Goal: Task Accomplishment & Management: Use online tool/utility

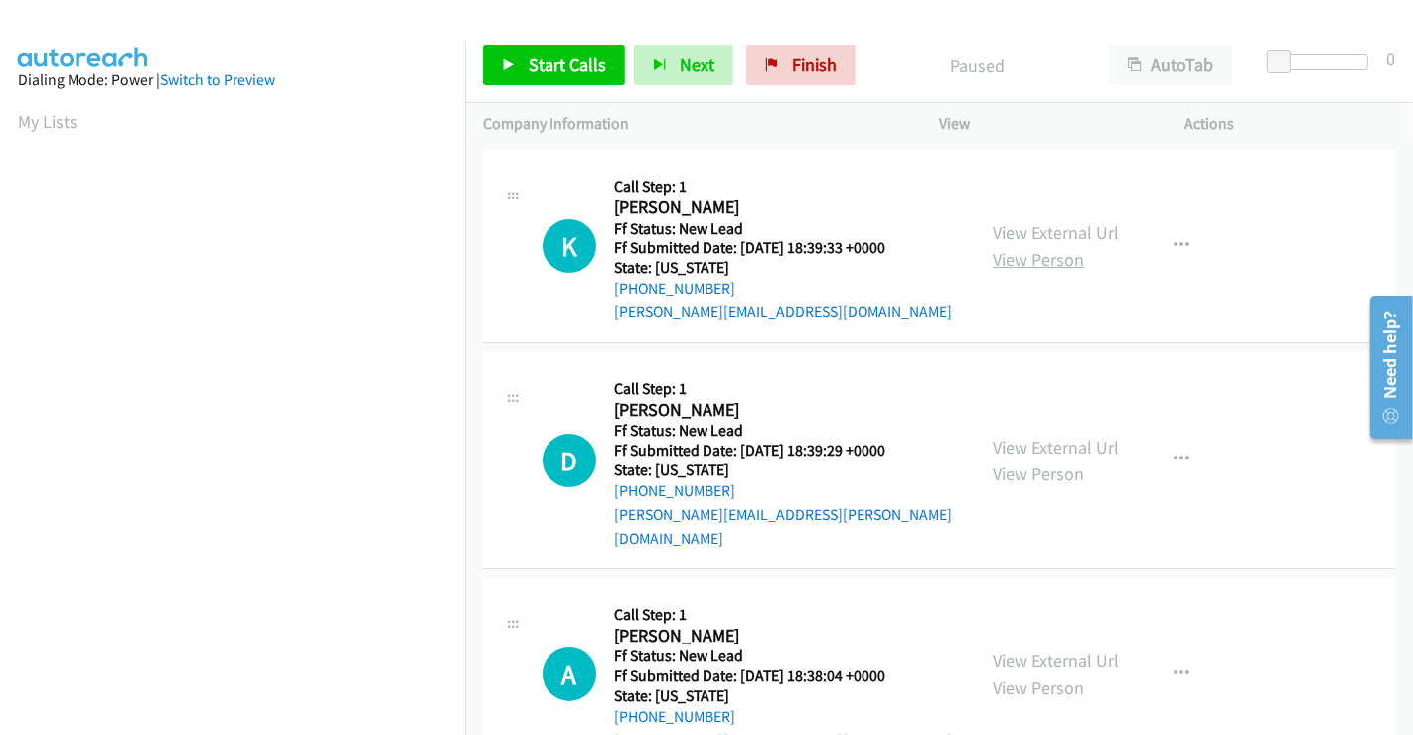
drag, startPoint x: 1075, startPoint y: 238, endPoint x: 1072, endPoint y: 255, distance: 18.1
click at [1075, 237] on link "View External Url" at bounding box center [1056, 232] width 126 height 23
click at [1008, 435] on link "View External Url" at bounding box center [1056, 446] width 126 height 23
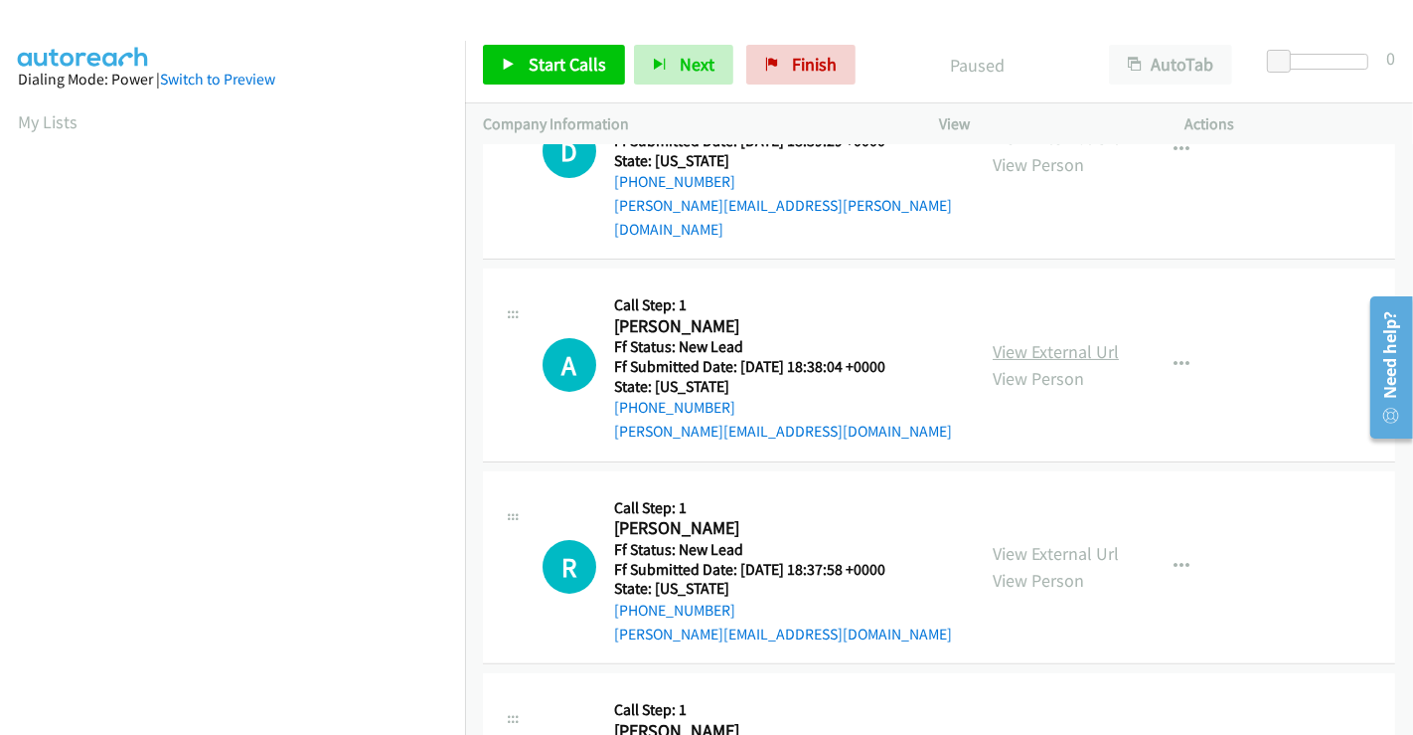
scroll to position [331, 0]
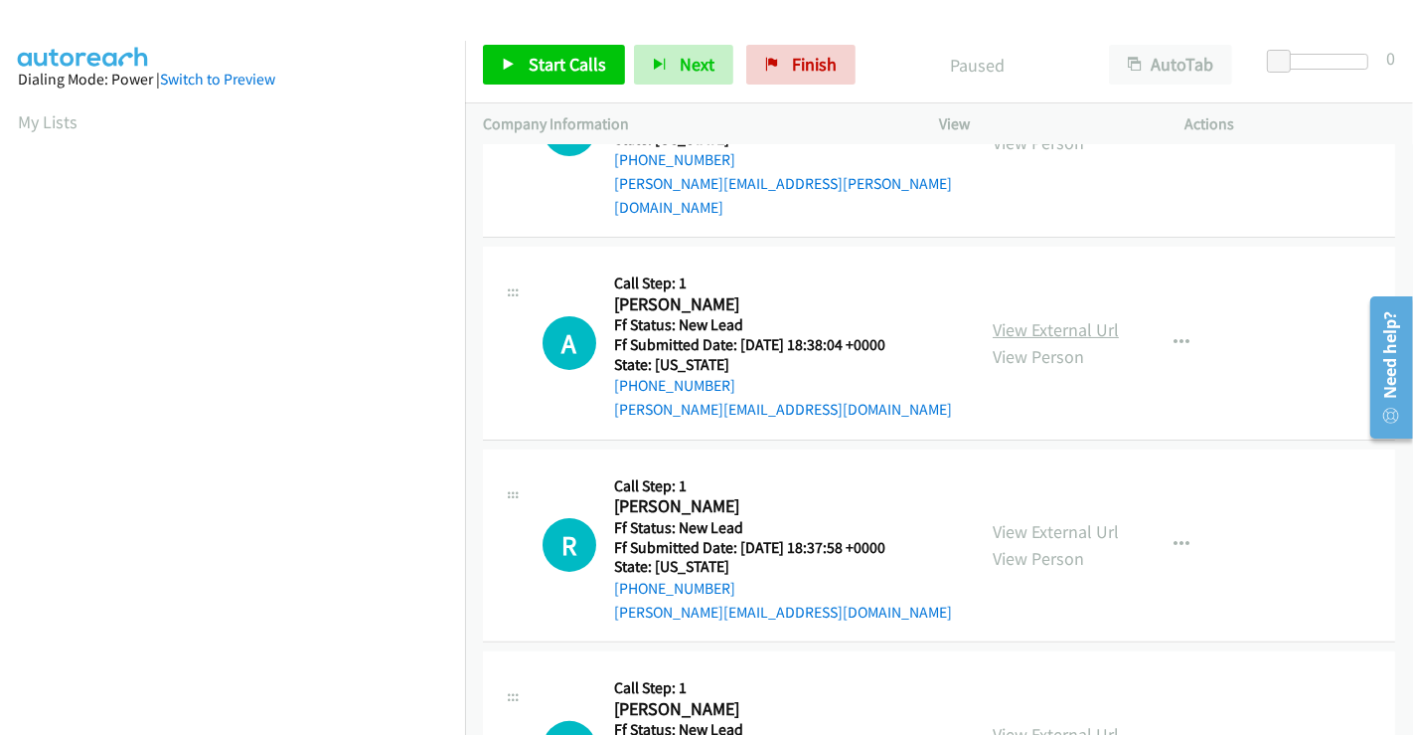
click at [1054, 318] on link "View External Url" at bounding box center [1056, 329] width 126 height 23
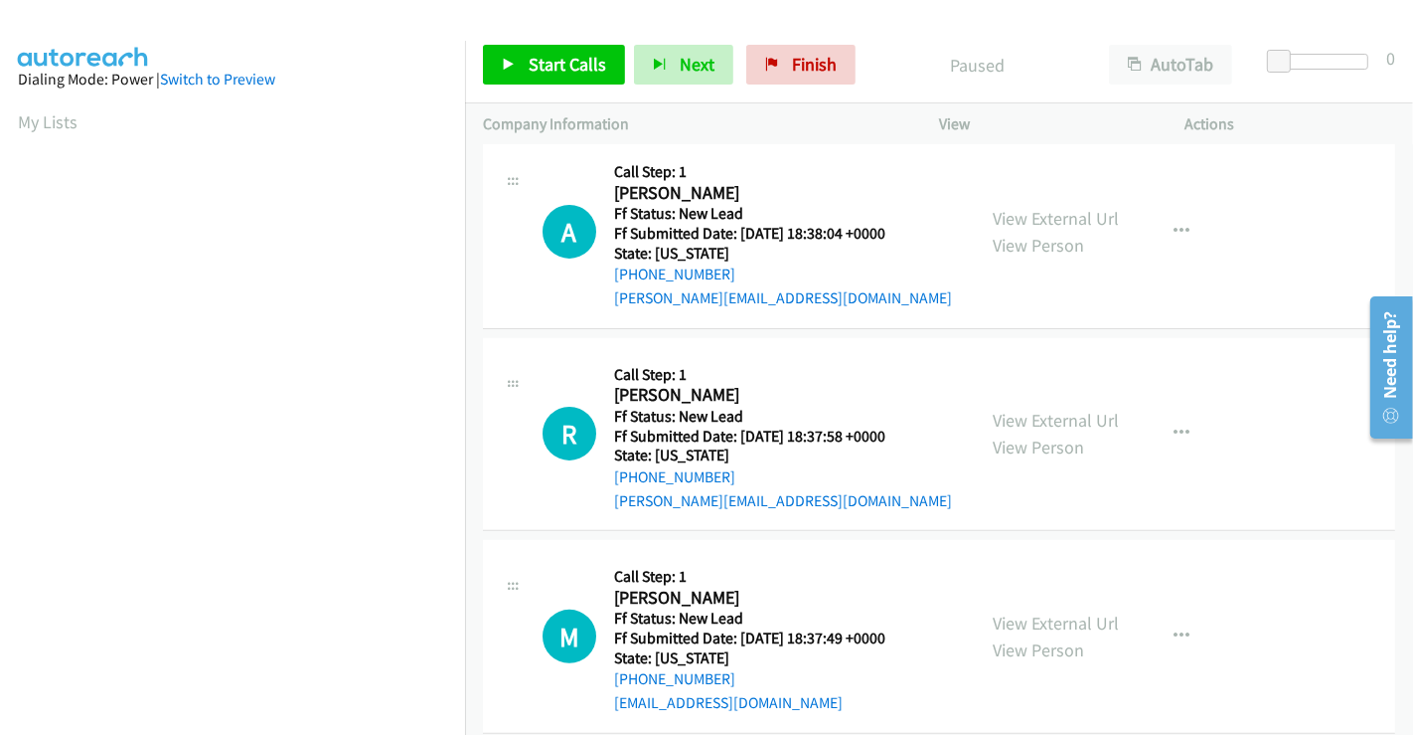
scroll to position [446, 0]
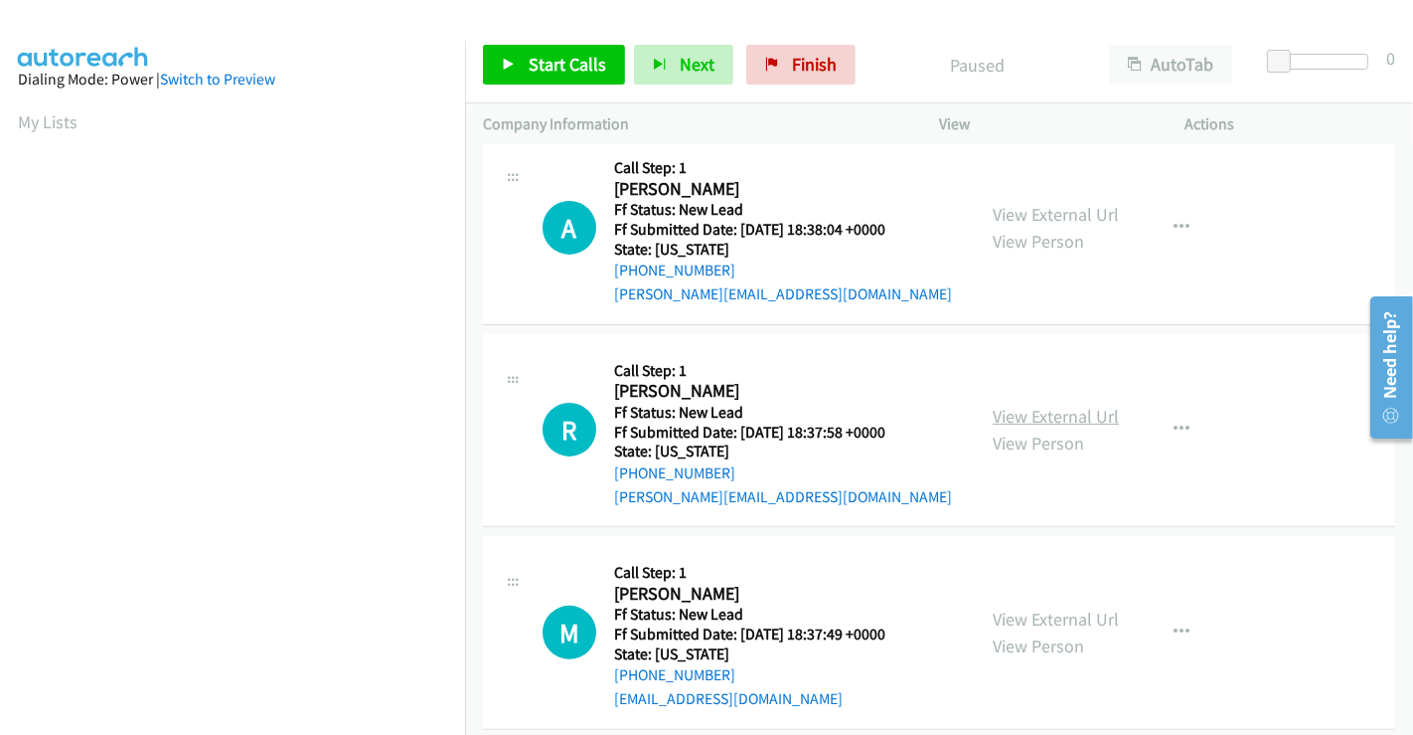
click at [1056, 405] on link "View External Url" at bounding box center [1056, 416] width 126 height 23
click at [1036, 607] on link "View External Url" at bounding box center [1056, 618] width 126 height 23
click at [567, 58] on span "Start Calls" at bounding box center [568, 64] width 78 height 23
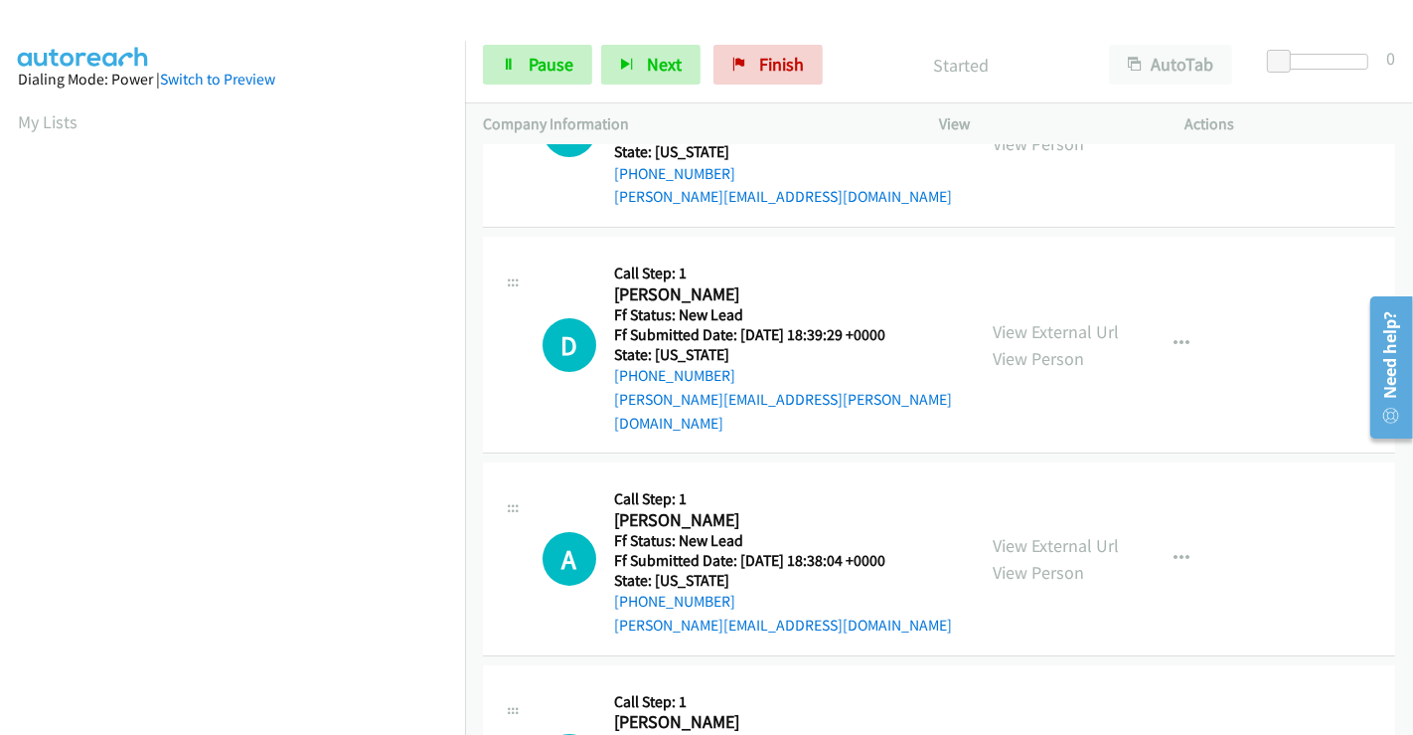
scroll to position [0, 0]
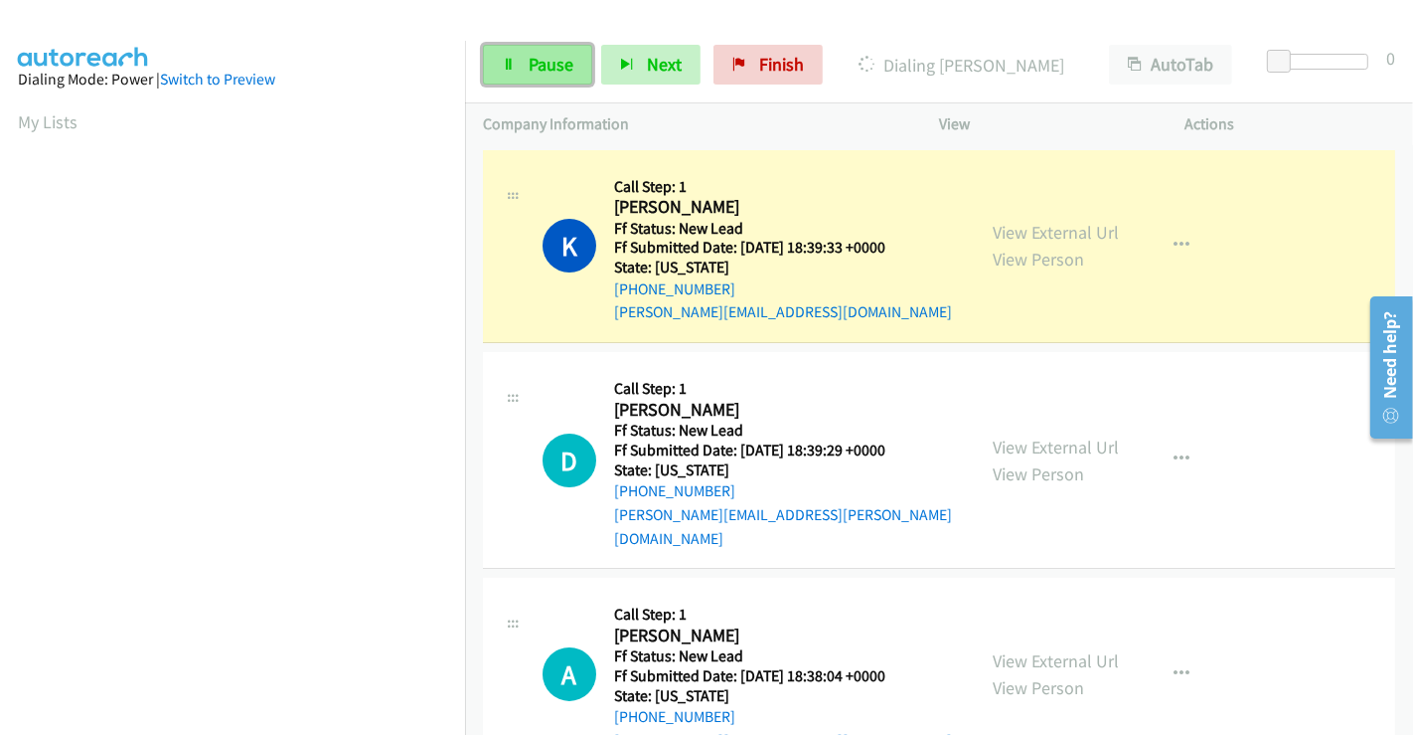
click at [536, 61] on span "Pause" at bounding box center [551, 64] width 45 height 23
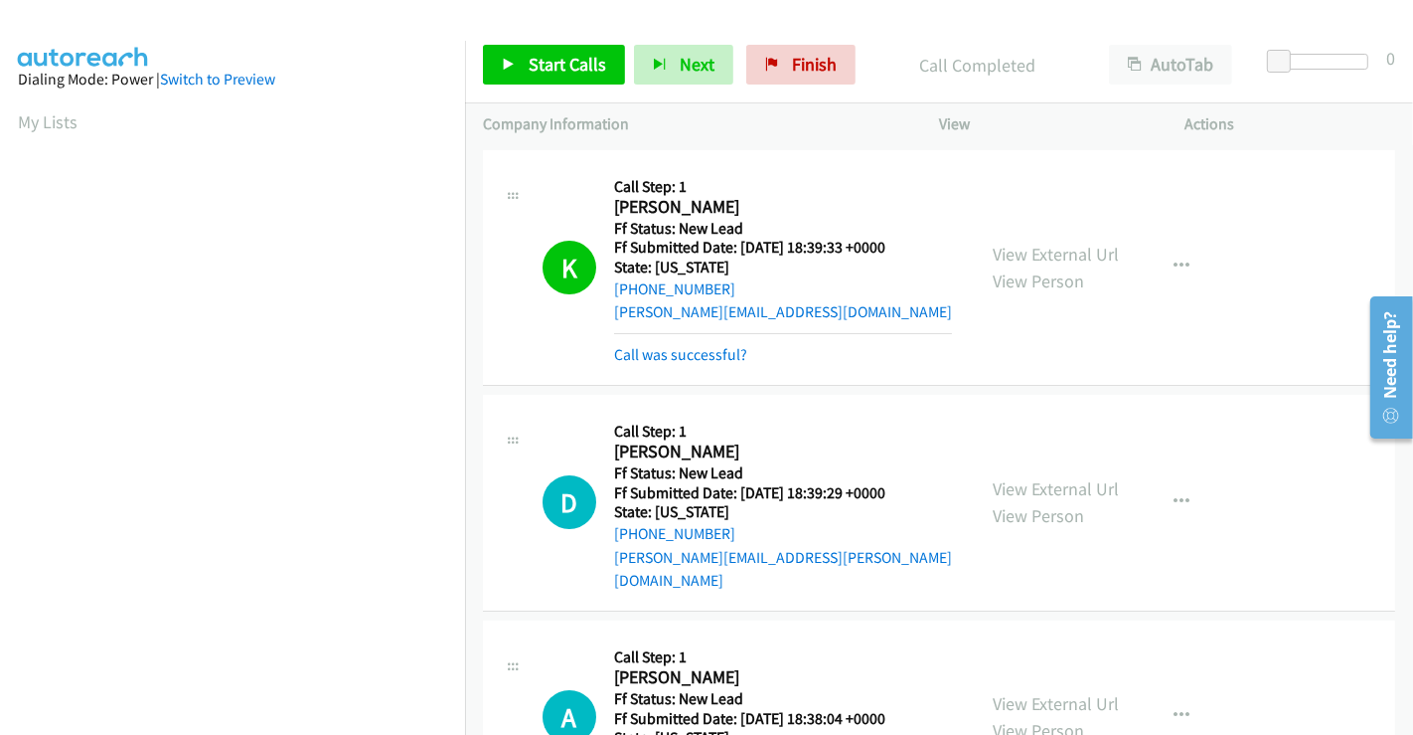
scroll to position [383, 0]
click at [559, 49] on link "Start Calls" at bounding box center [554, 65] width 142 height 40
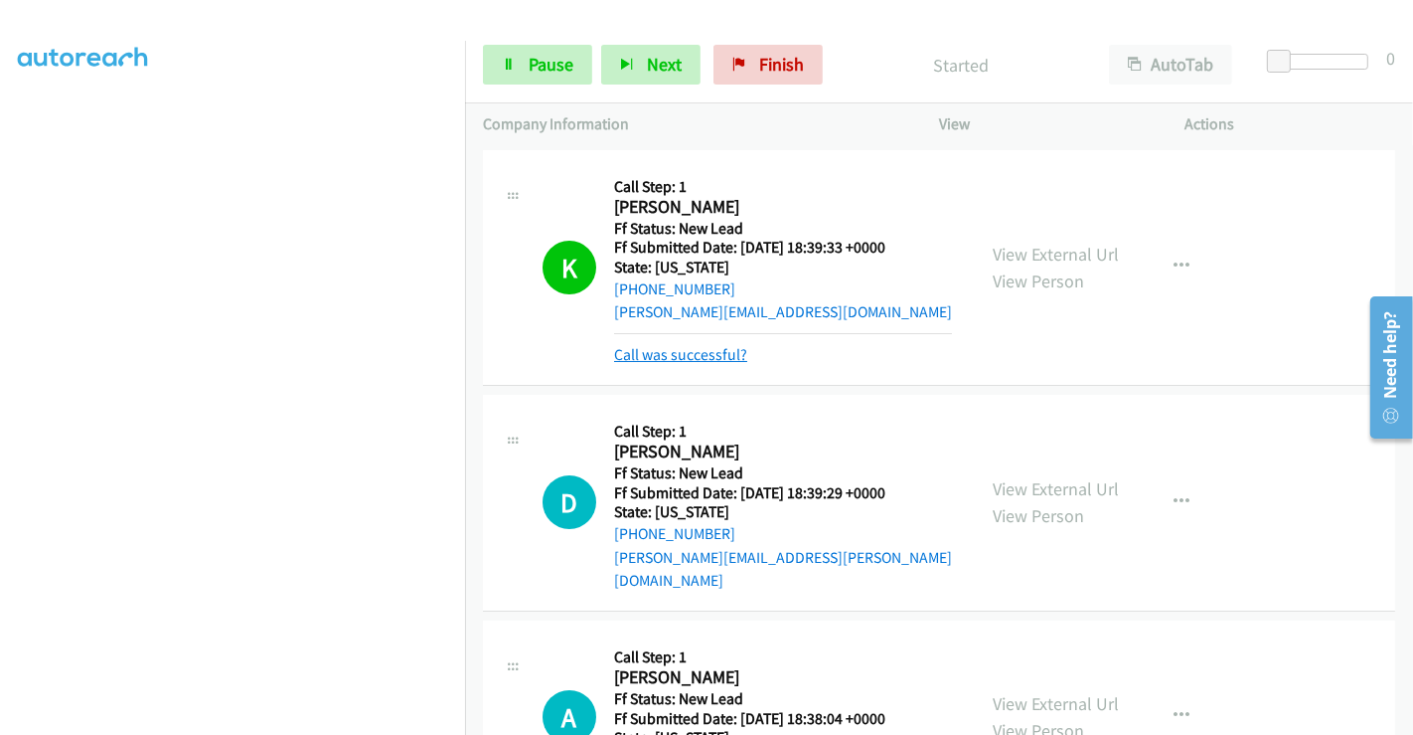
click at [691, 360] on link "Call was successful?" at bounding box center [680, 354] width 133 height 19
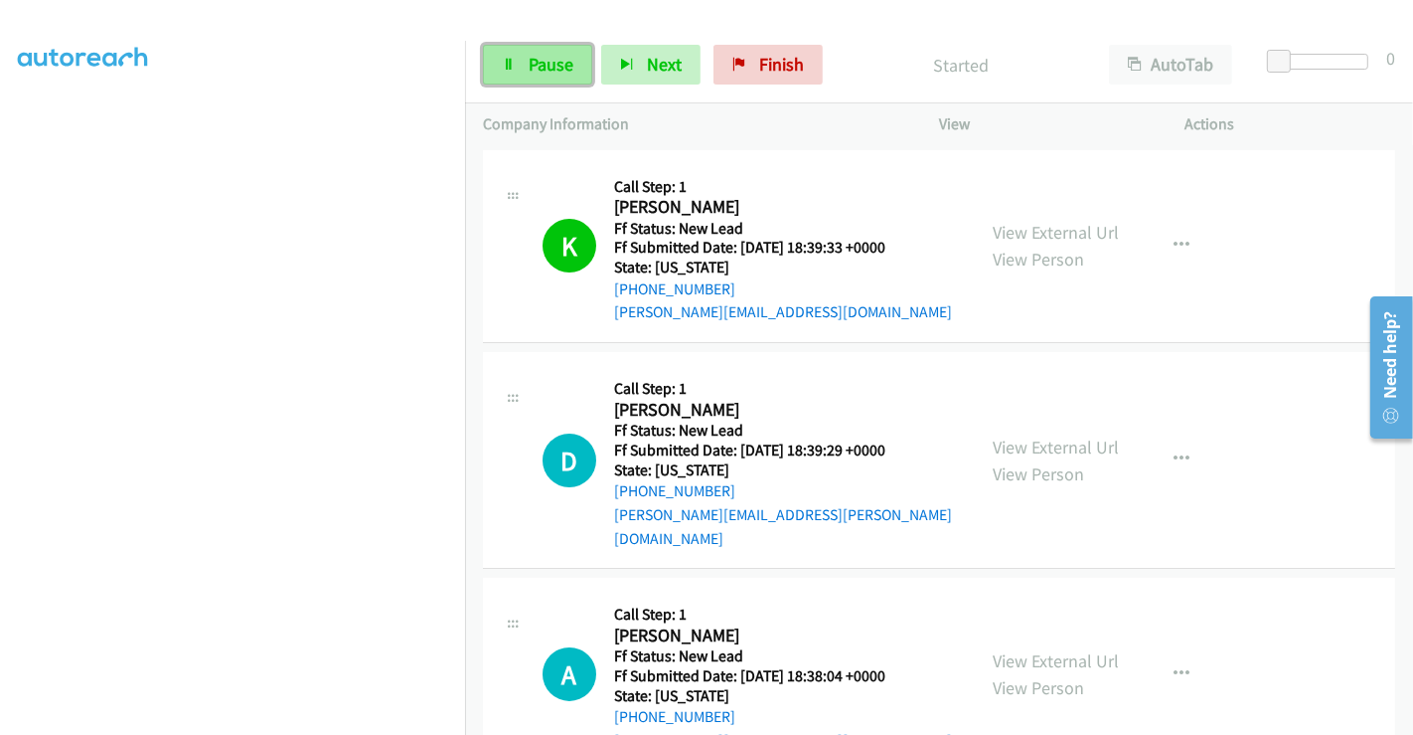
click at [533, 60] on span "Pause" at bounding box center [551, 64] width 45 height 23
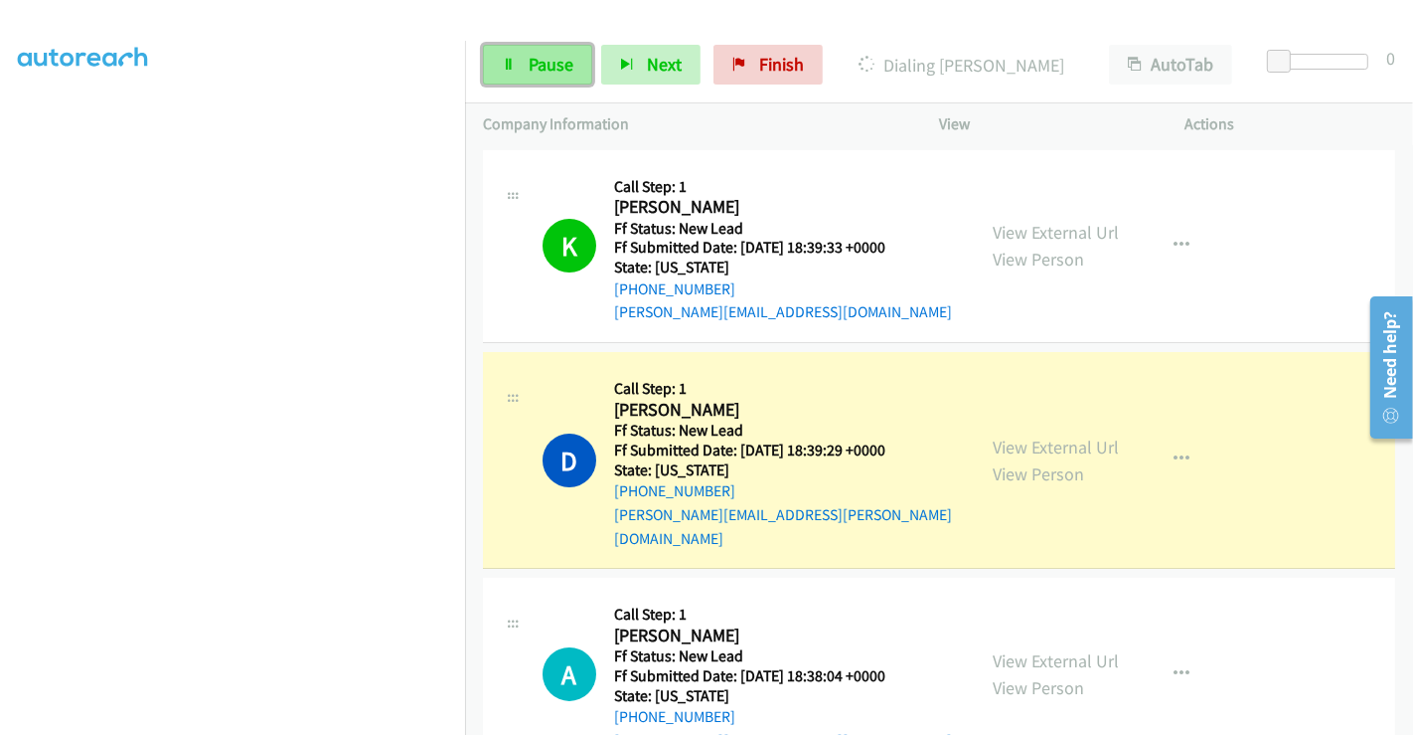
click at [545, 58] on span "Pause" at bounding box center [551, 64] width 45 height 23
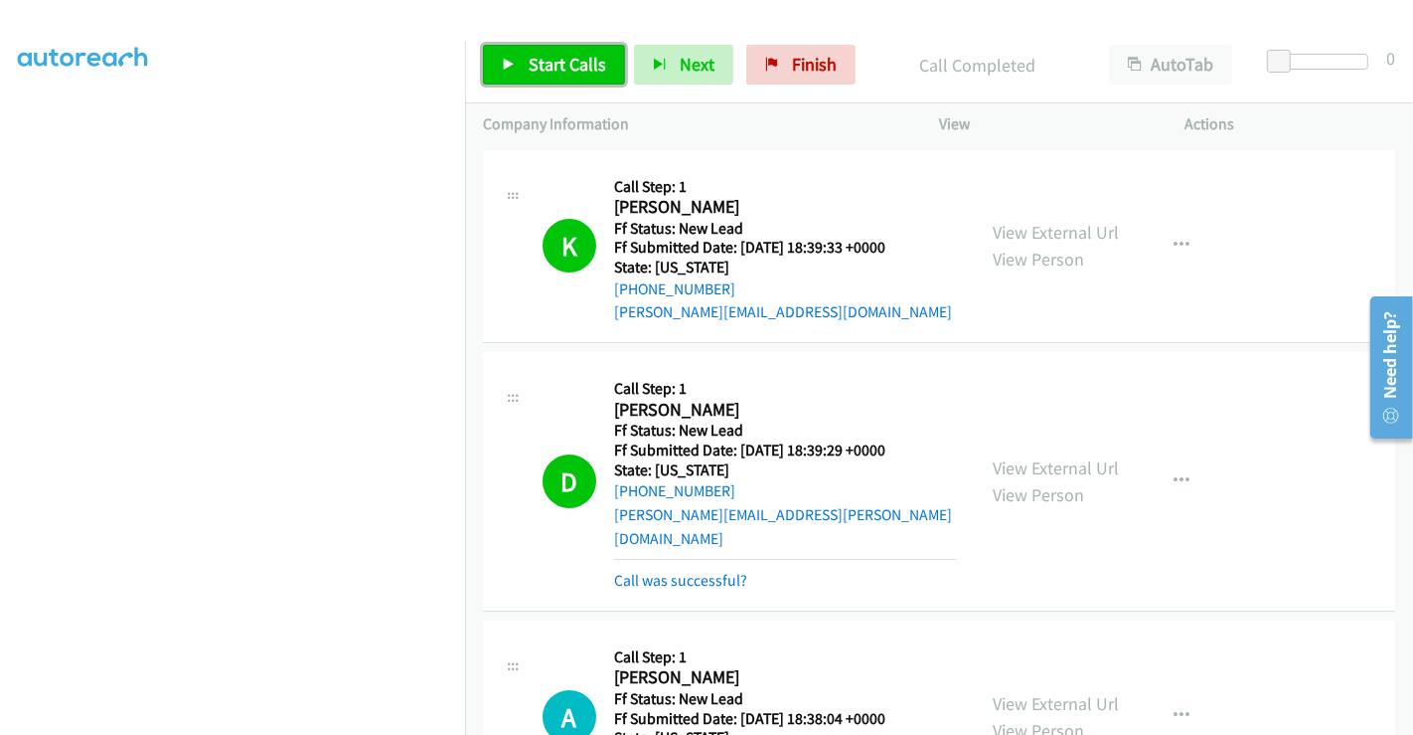
click at [530, 58] on span "Start Calls" at bounding box center [568, 64] width 78 height 23
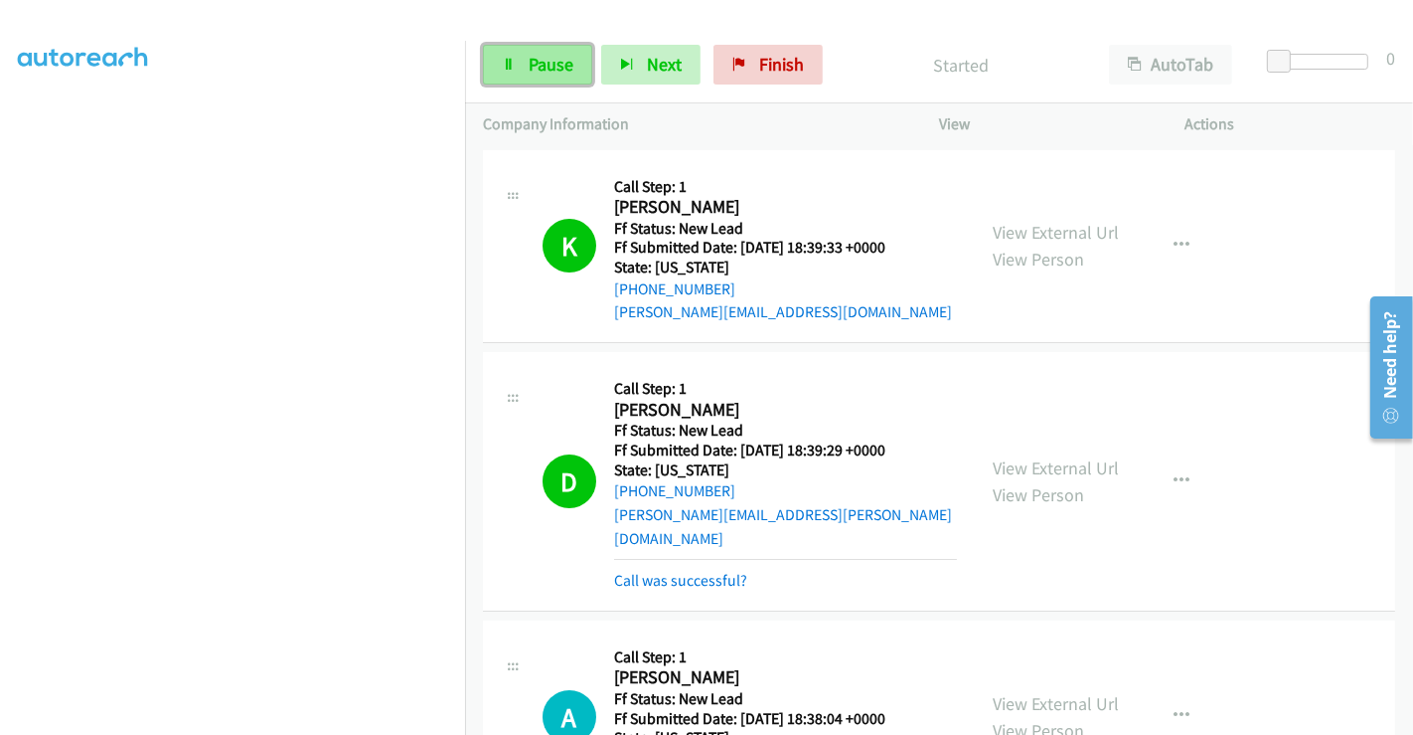
click at [532, 63] on span "Pause" at bounding box center [551, 64] width 45 height 23
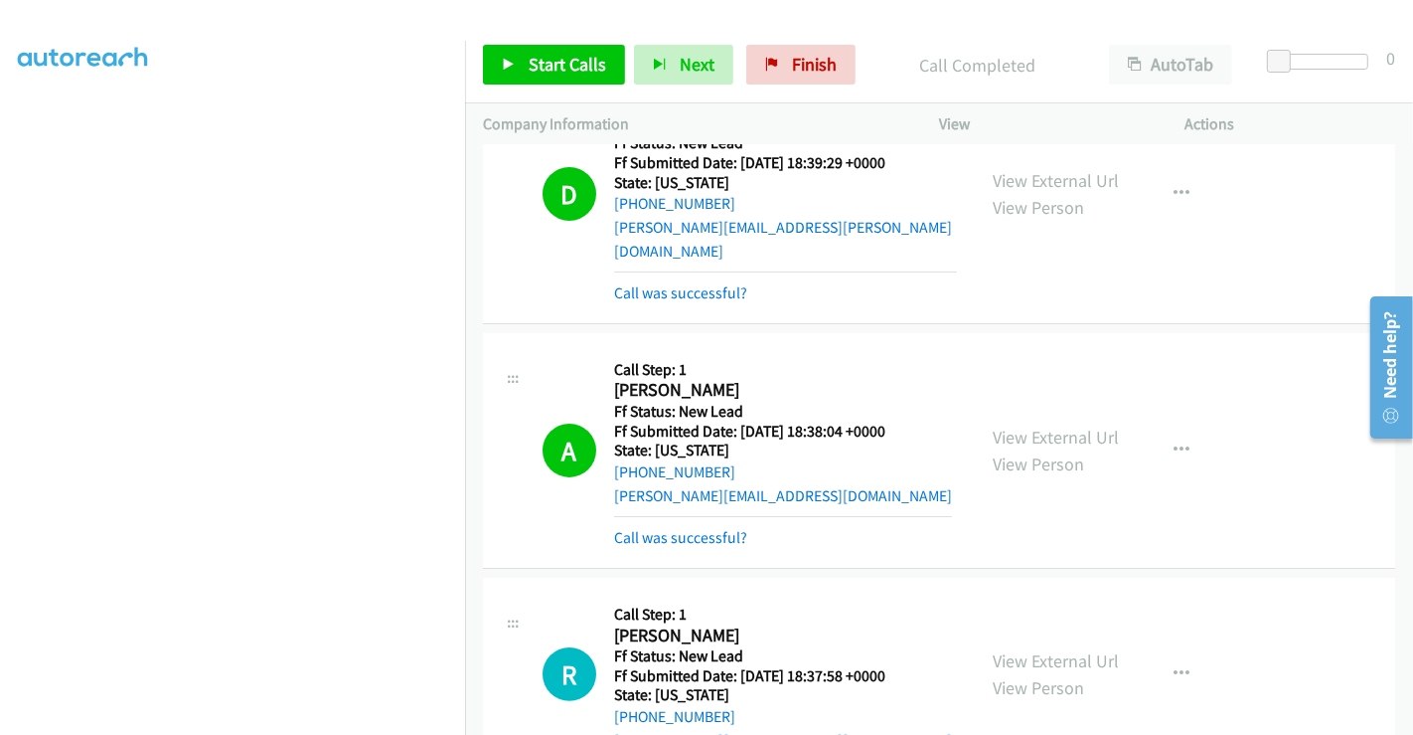
scroll to position [441, 0]
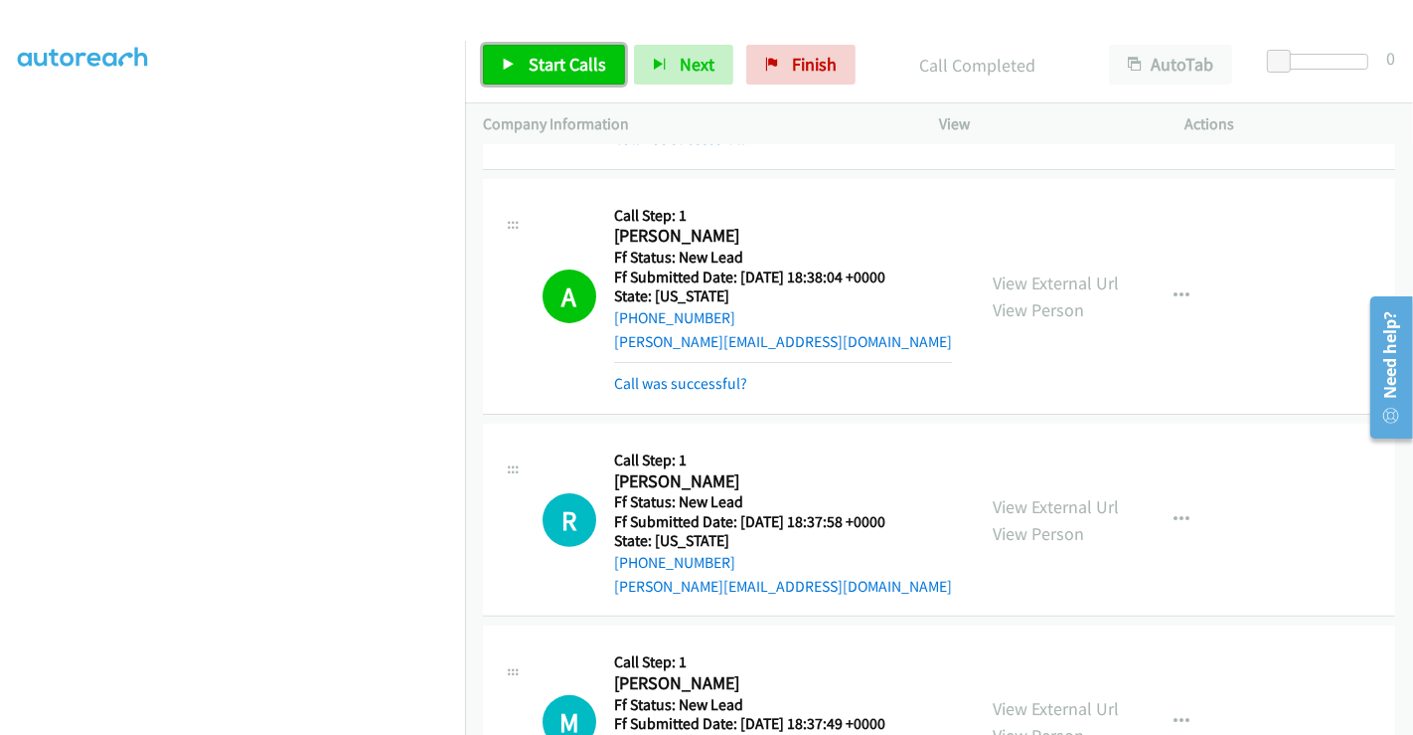
click at [562, 63] on span "Start Calls" at bounding box center [568, 64] width 78 height 23
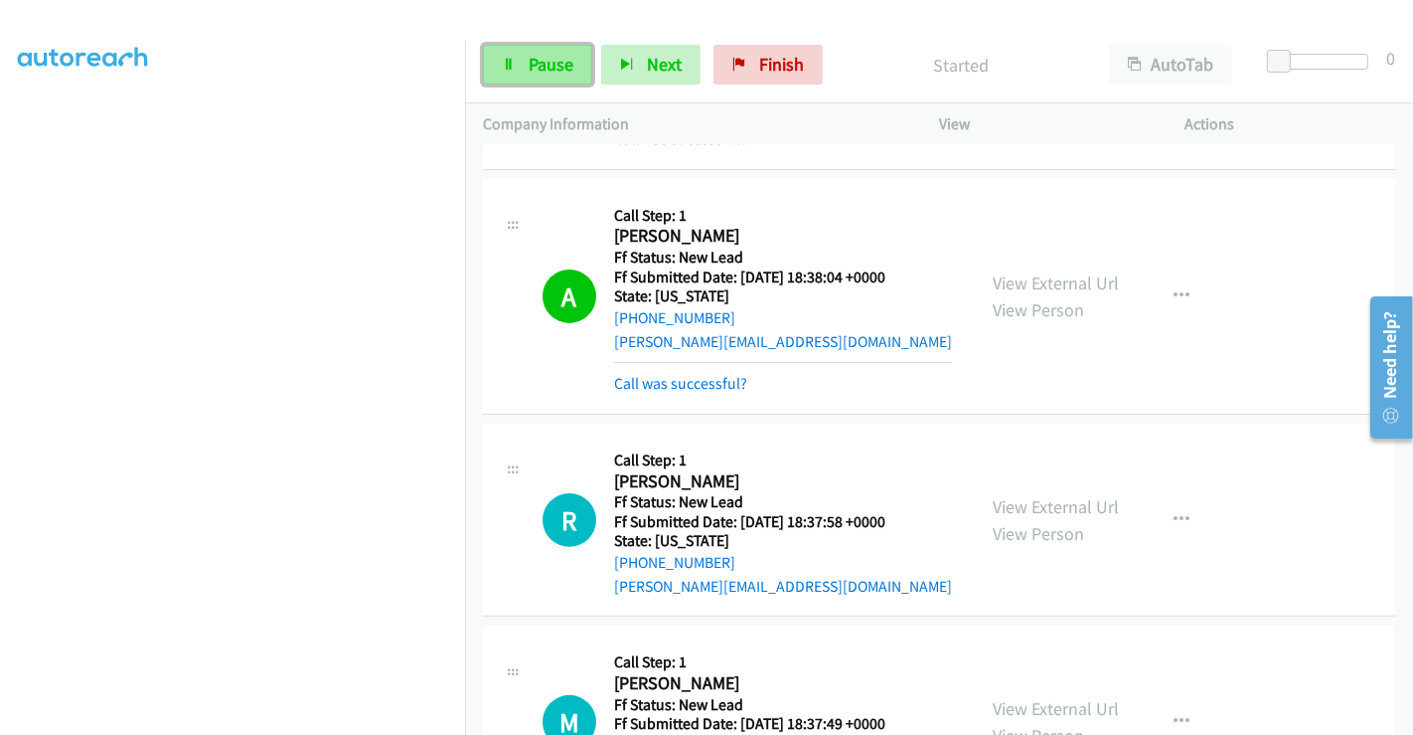
click at [553, 65] on span "Pause" at bounding box center [551, 64] width 45 height 23
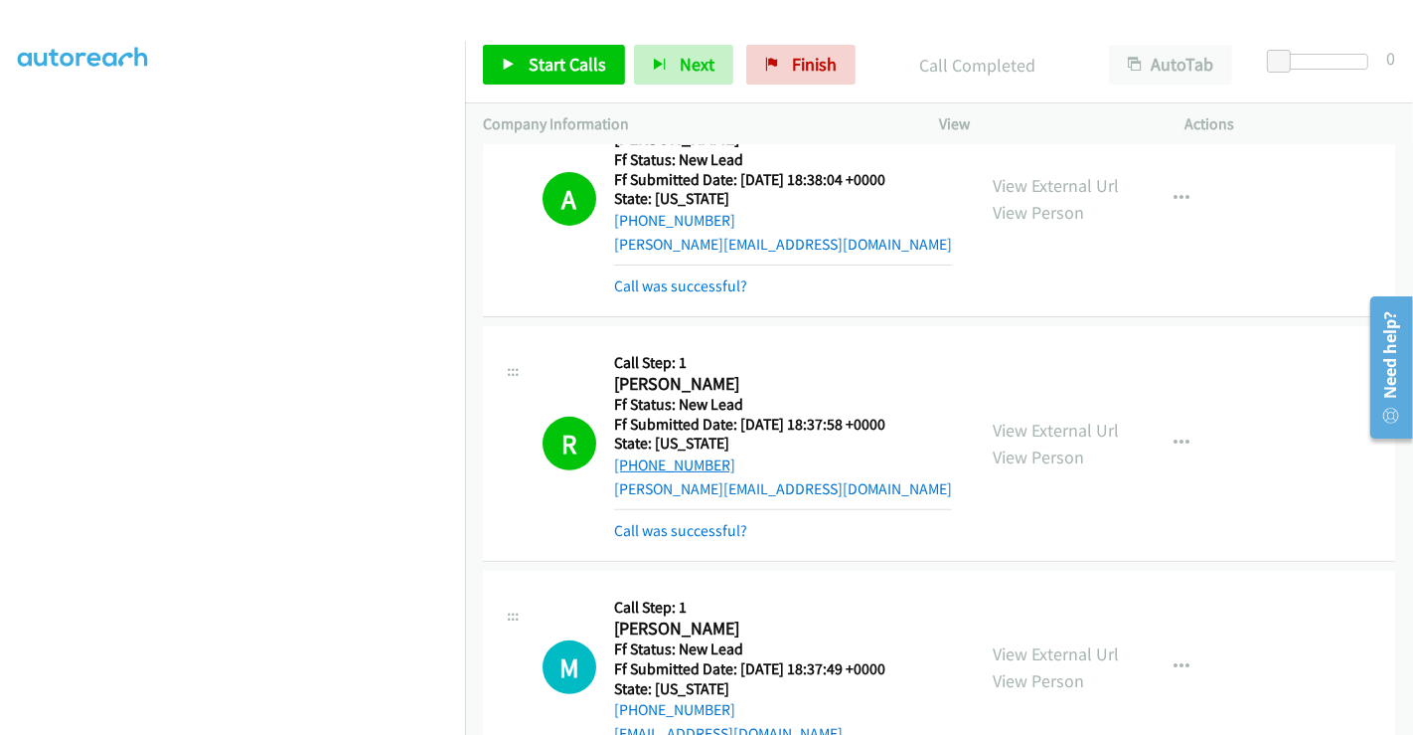
scroll to position [662, 0]
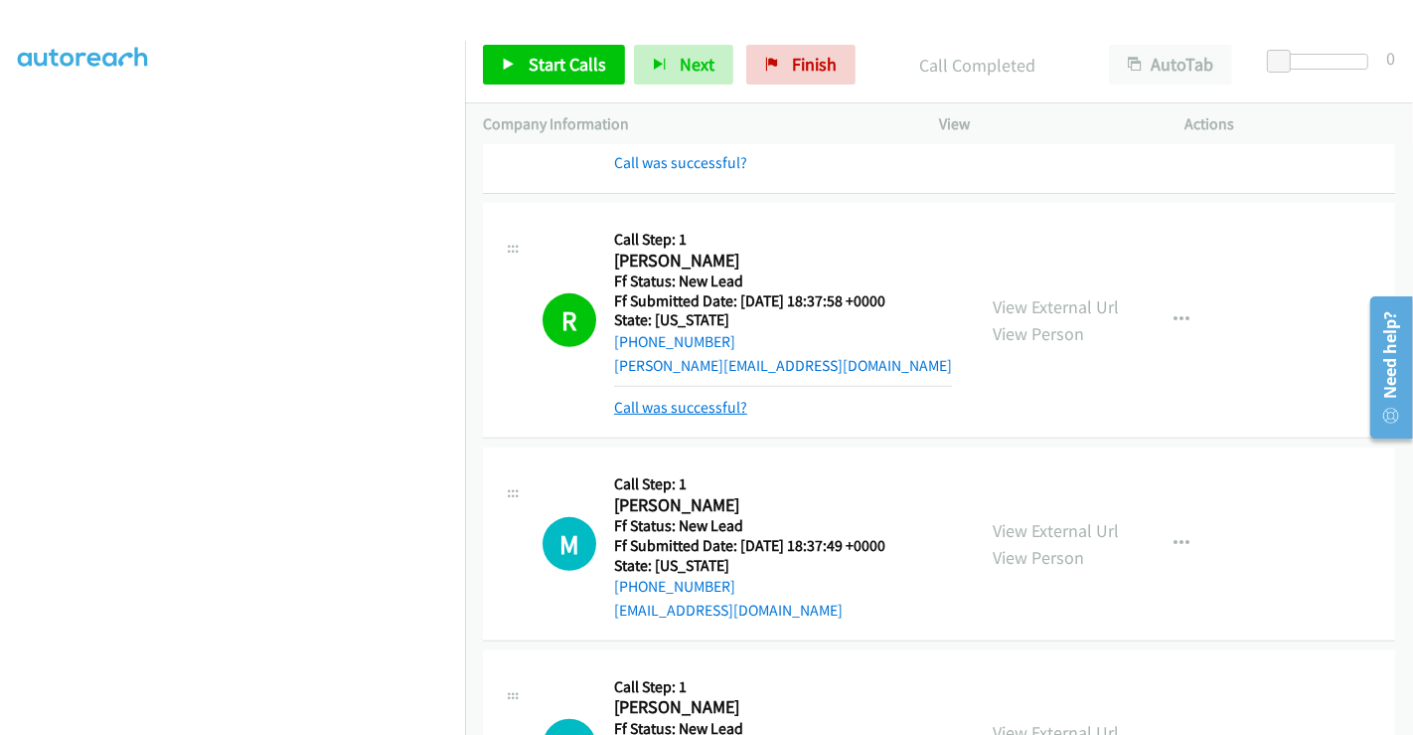
click at [693, 398] on link "Call was successful?" at bounding box center [680, 407] width 133 height 19
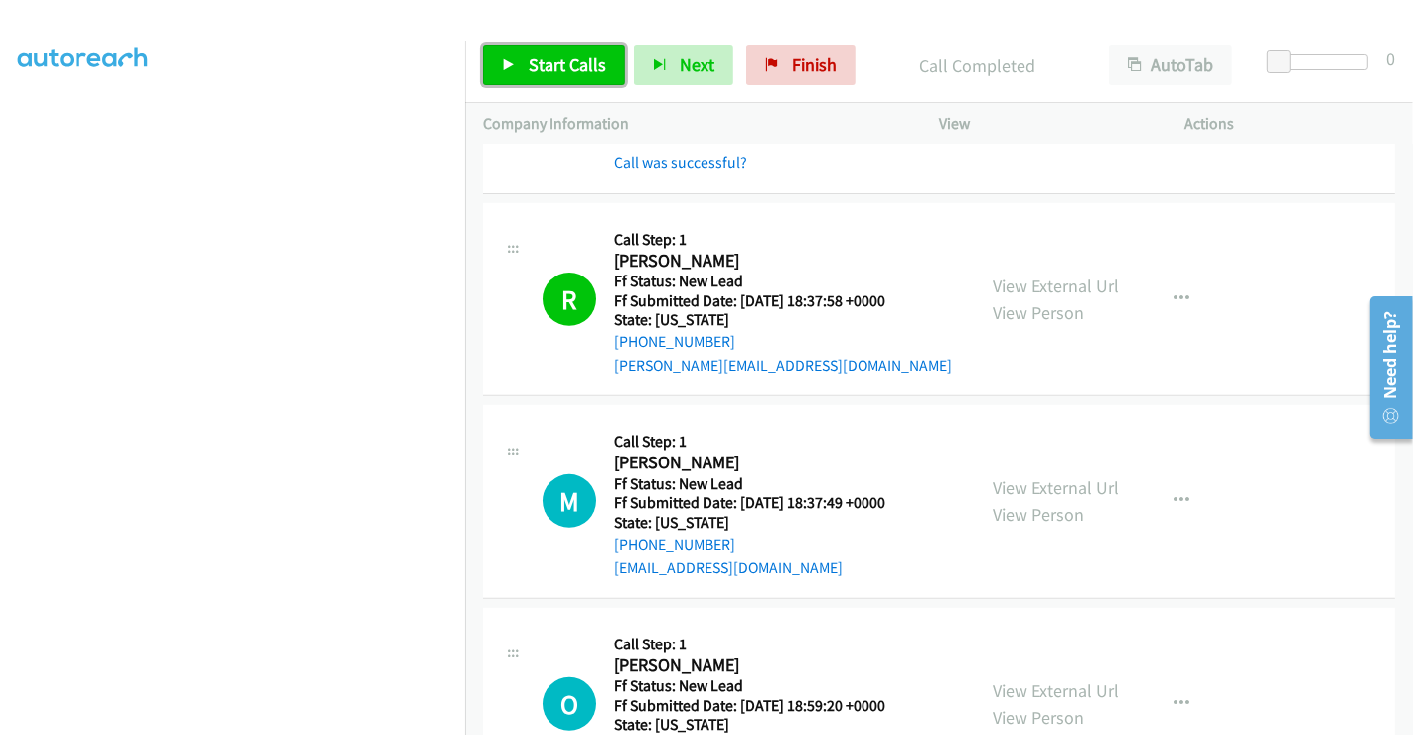
click at [554, 67] on span "Start Calls" at bounding box center [568, 64] width 78 height 23
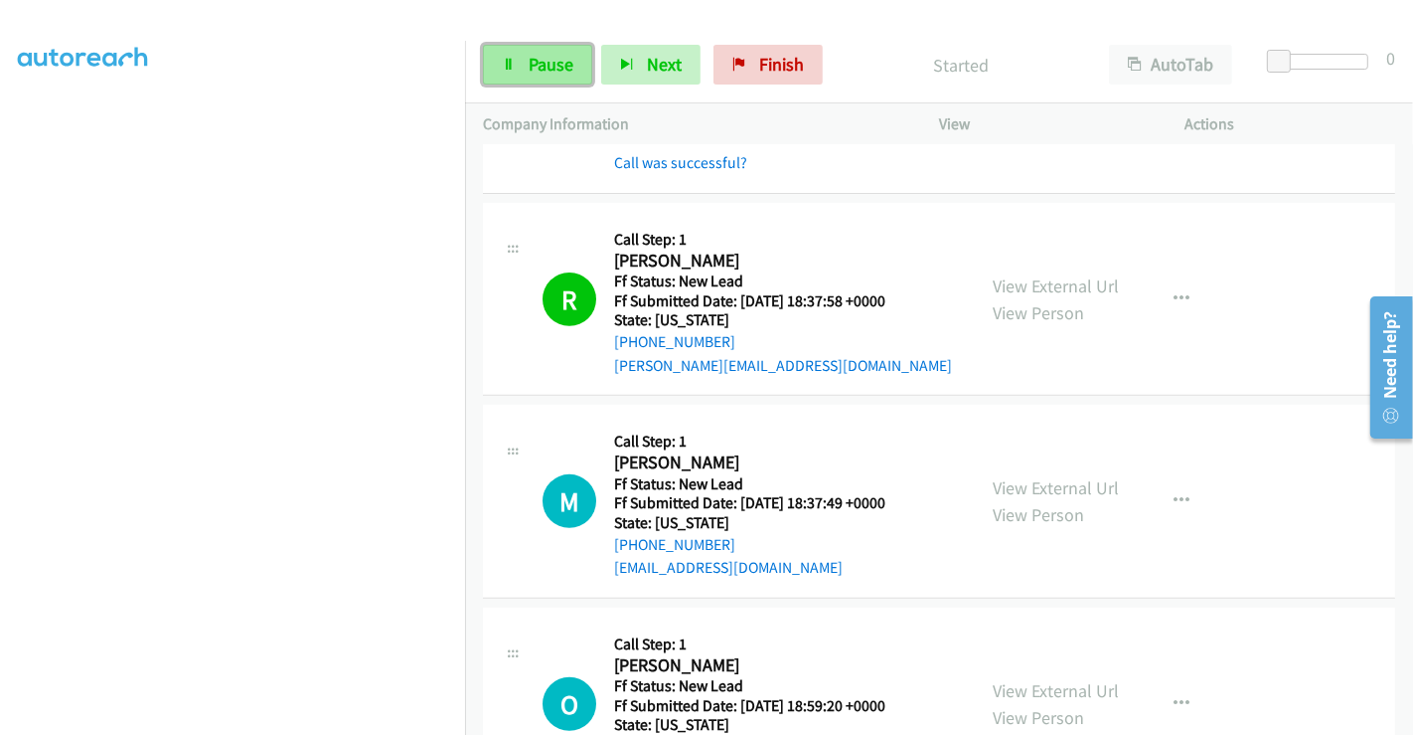
click at [540, 53] on span "Pause" at bounding box center [551, 64] width 45 height 23
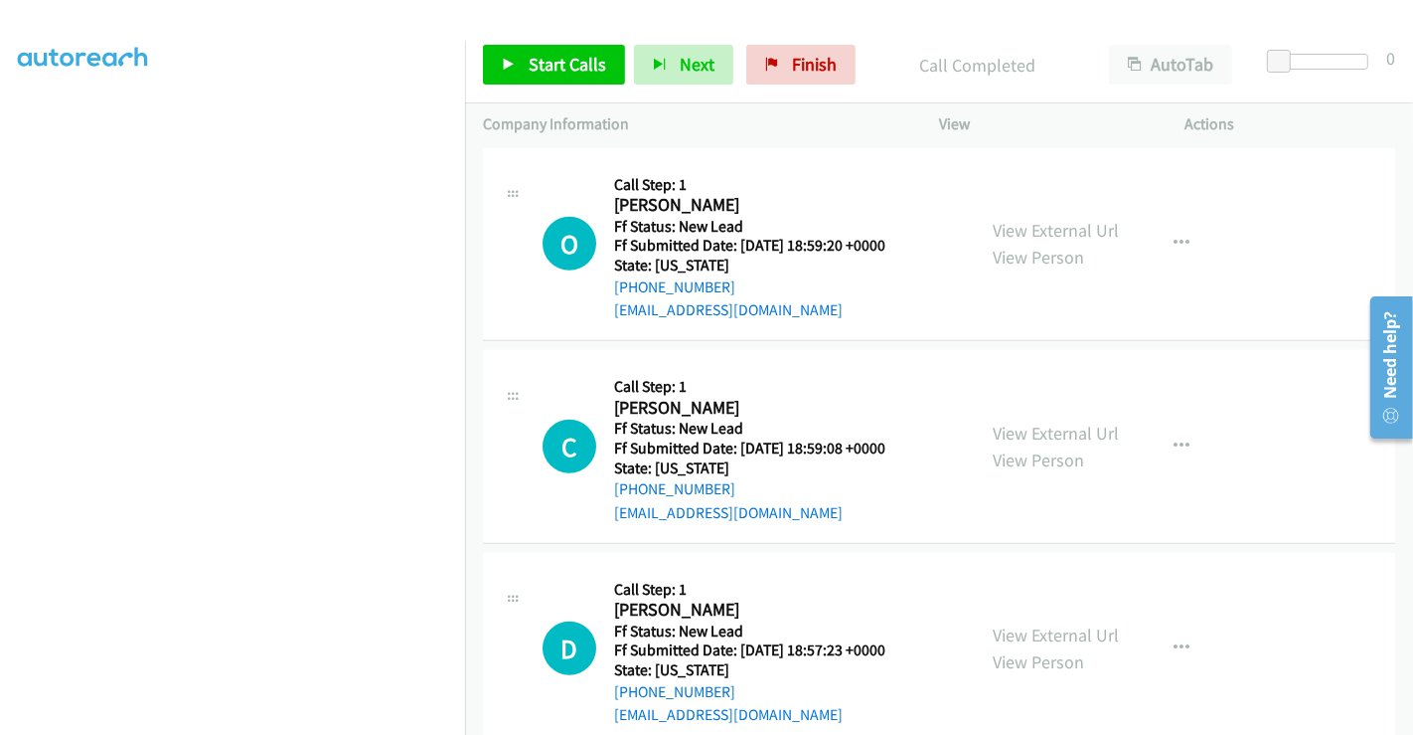
scroll to position [1179, 0]
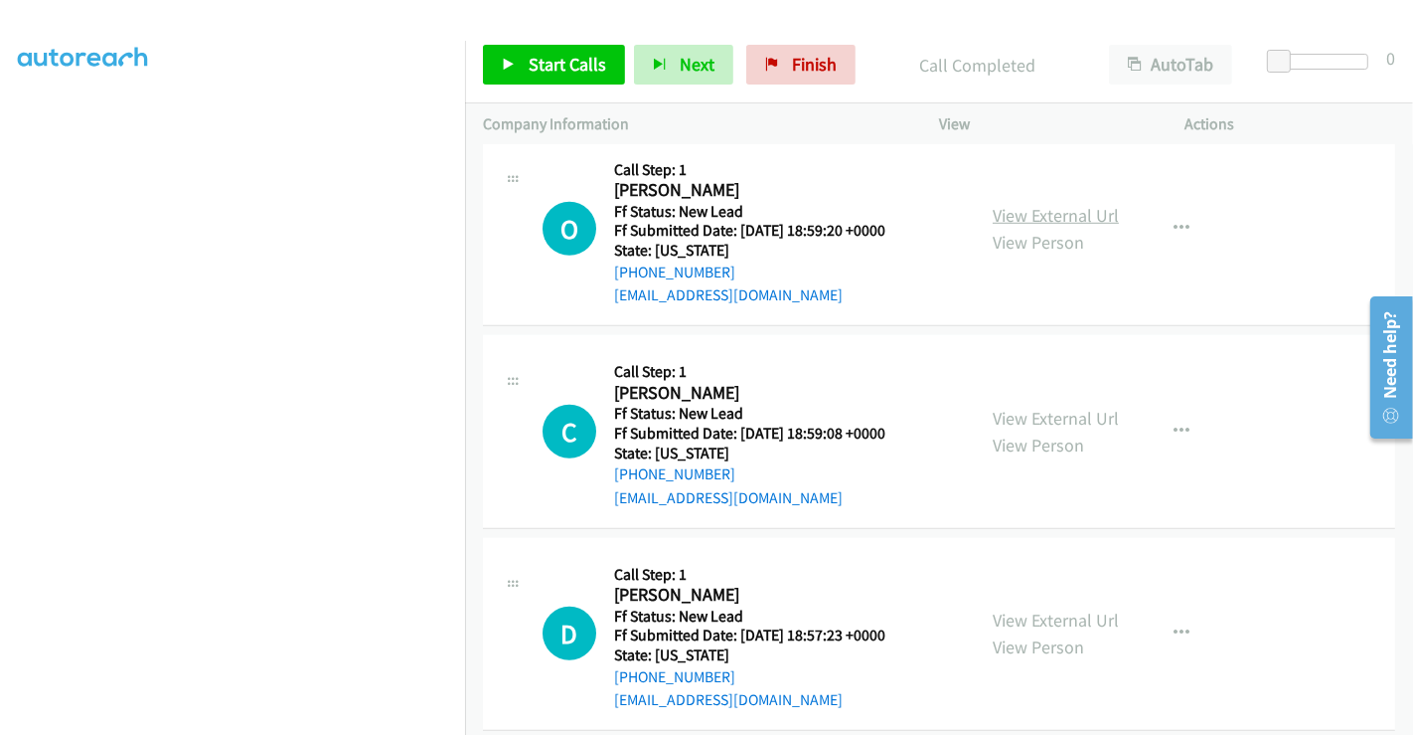
click at [1051, 204] on link "View External Url" at bounding box center [1056, 215] width 126 height 23
click at [1044, 407] on link "View External Url" at bounding box center [1056, 418] width 126 height 23
click at [1036, 608] on link "View External Url" at bounding box center [1056, 619] width 126 height 23
click at [553, 45] on link "Start Calls" at bounding box center [554, 65] width 142 height 40
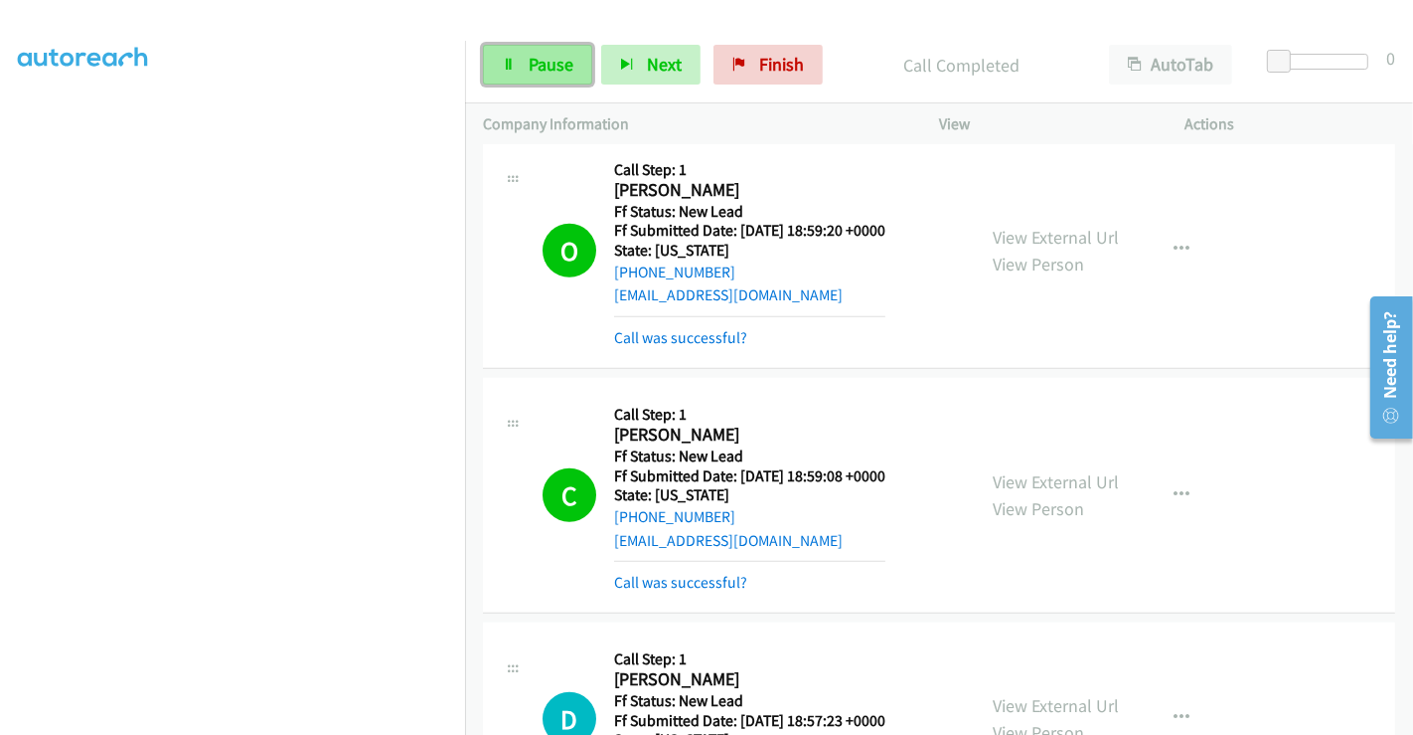
click at [543, 56] on span "Pause" at bounding box center [551, 64] width 45 height 23
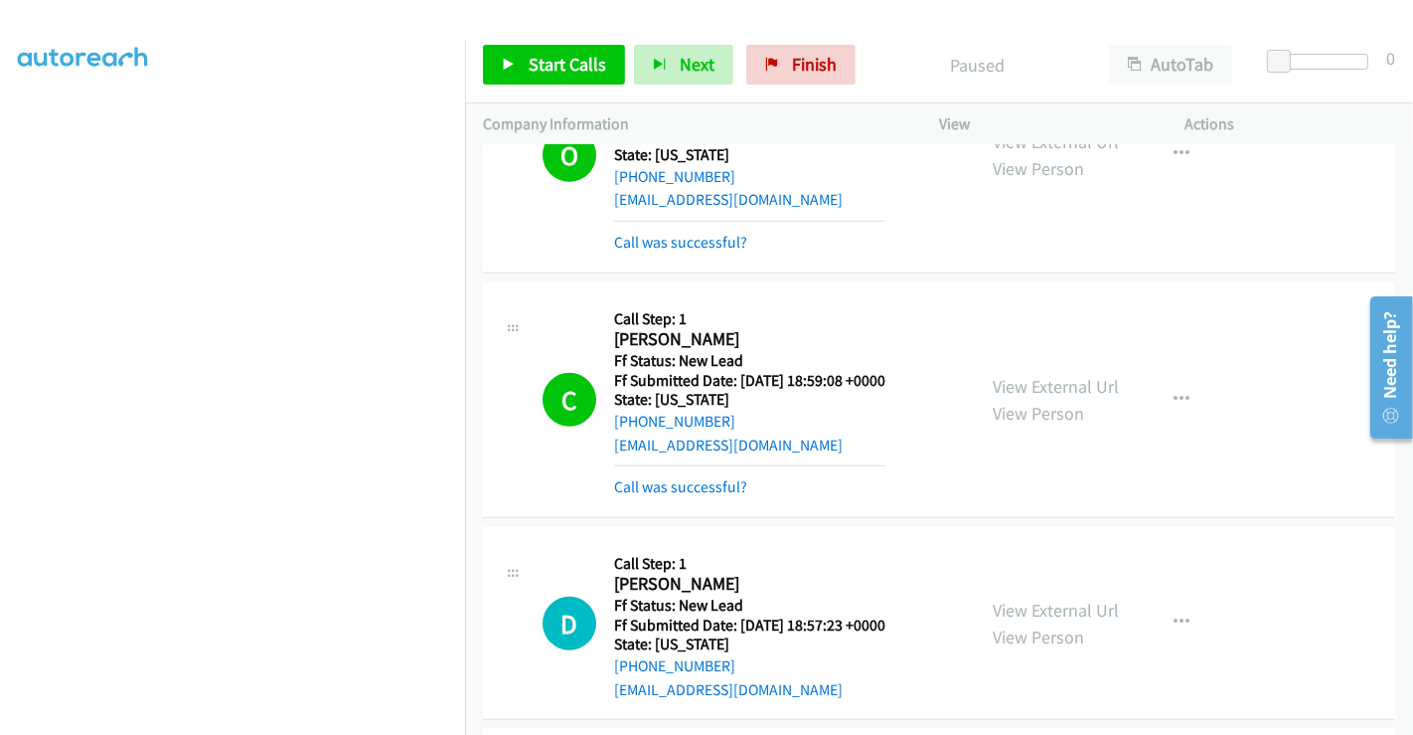
scroll to position [1399, 0]
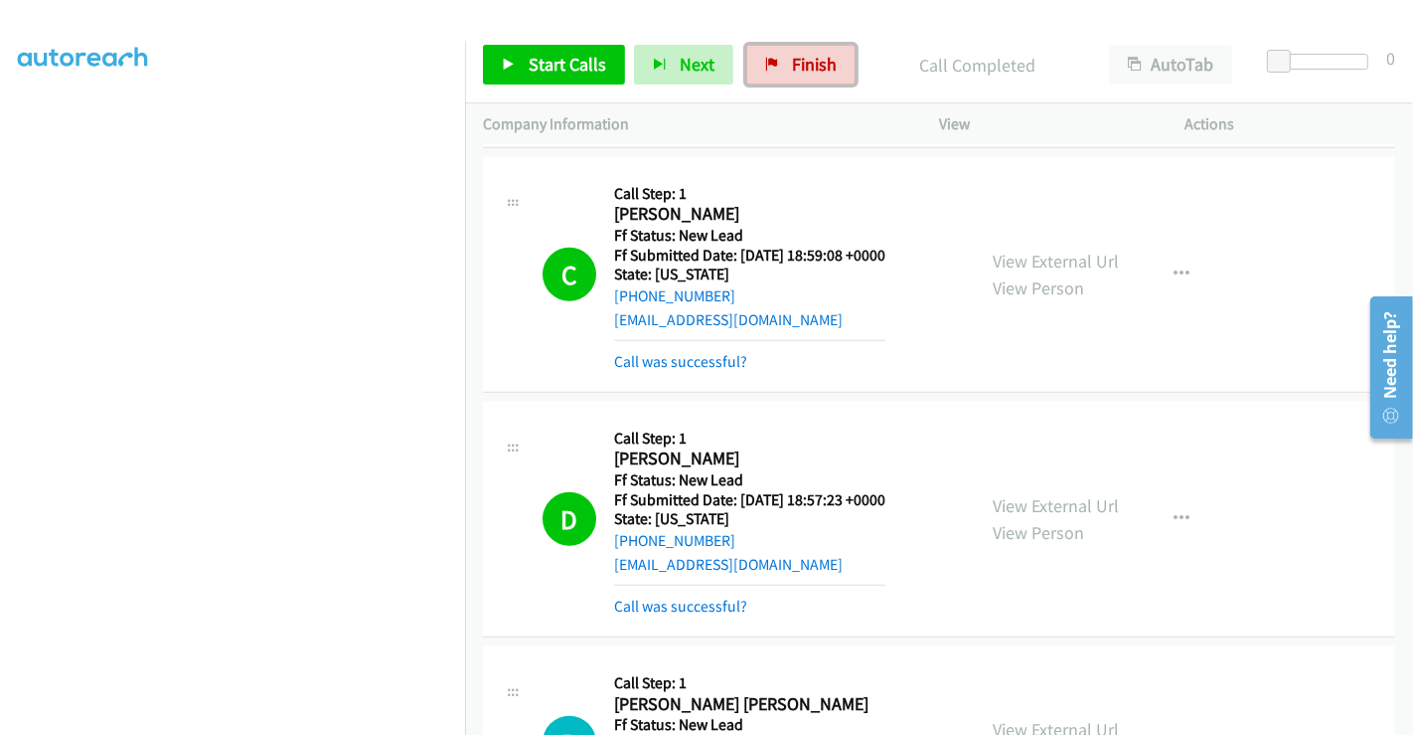
drag, startPoint x: 793, startPoint y: 56, endPoint x: 800, endPoint y: 147, distance: 91.7
click at [793, 56] on span "Finish" at bounding box center [814, 64] width 45 height 23
